Goal: Task Accomplishment & Management: Use online tool/utility

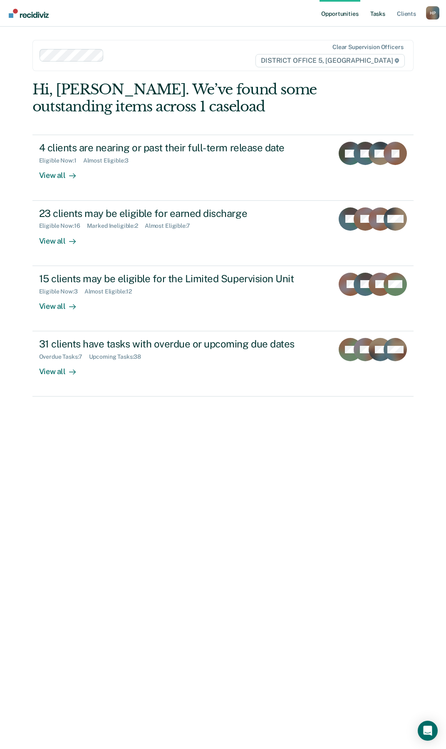
click at [379, 15] on link "Tasks" at bounding box center [377, 13] width 18 height 27
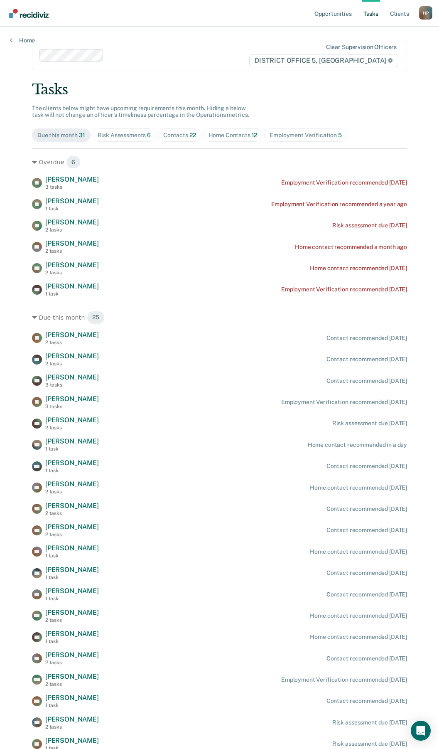
click at [270, 135] on div "Employment Verification 5" at bounding box center [306, 135] width 72 height 7
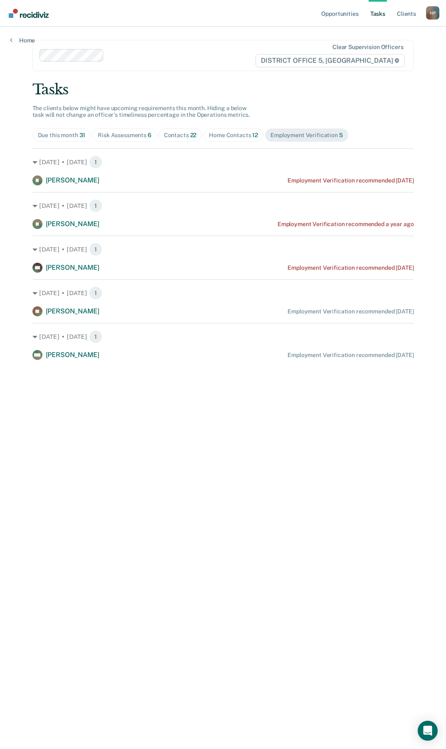
click at [237, 137] on div "Home Contacts 12" at bounding box center [233, 135] width 49 height 7
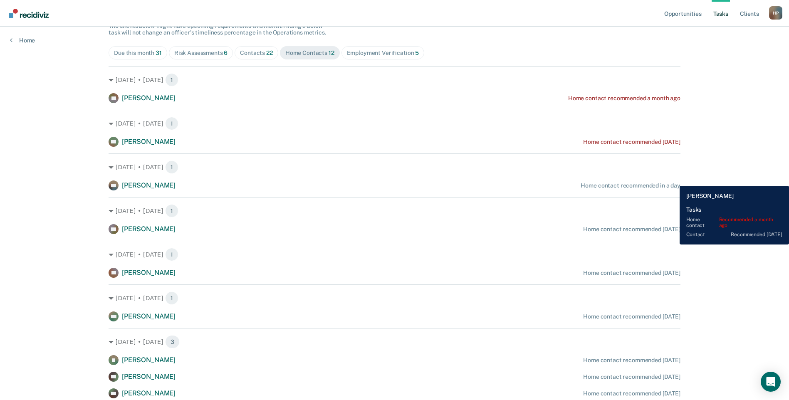
scroll to position [83, 0]
